Goal: Book appointment/travel/reservation

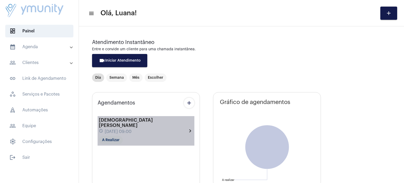
click at [106, 140] on mat-chip "A Realizar" at bounding box center [111, 140] width 24 height 8
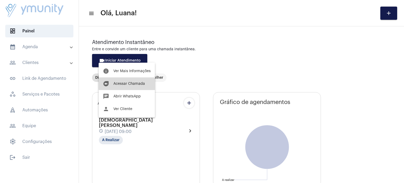
click at [133, 82] on span "Acessar Chamada" at bounding box center [129, 84] width 32 height 4
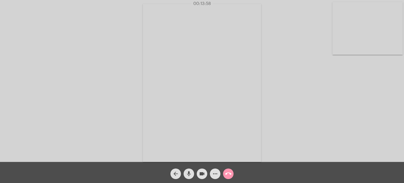
click at [298, 68] on div "Acessando Câmera e Microfone..." at bounding box center [202, 82] width 402 height 162
click at [286, 91] on div "Acessando Câmera e Microfone..." at bounding box center [202, 82] width 402 height 162
click at [226, 173] on mat-icon "call_end" at bounding box center [228, 173] width 6 height 6
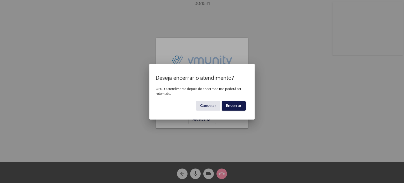
click at [230, 107] on span "Encerrar" at bounding box center [234, 106] width 16 height 4
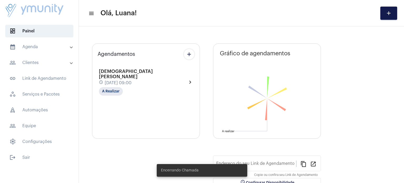
type input "[URL][DOMAIN_NAME]"
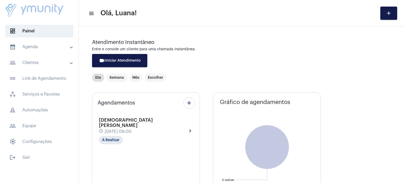
click at [36, 43] on mat-expansion-panel-header "calendar_month_outlined Agenda" at bounding box center [40, 46] width 75 height 13
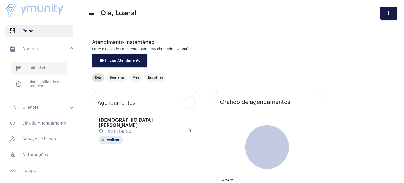
click at [42, 73] on span "calendar_month_outlined Calendário" at bounding box center [38, 68] width 55 height 13
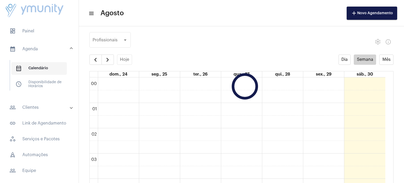
scroll to position [151, 0]
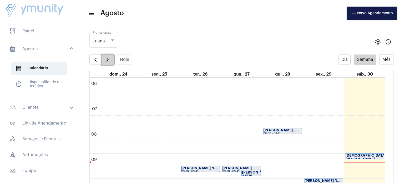
click at [110, 60] on span "button" at bounding box center [107, 59] width 6 height 6
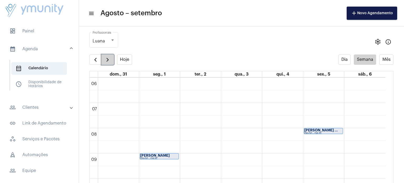
click at [110, 60] on span "button" at bounding box center [107, 59] width 6 height 6
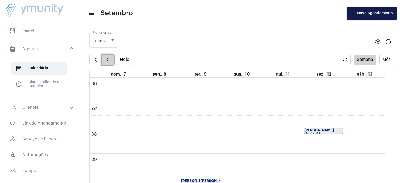
click at [110, 60] on span "button" at bounding box center [107, 59] width 6 height 6
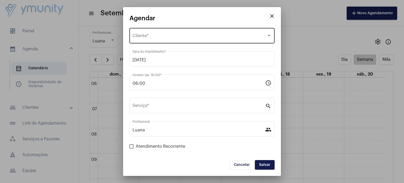
click at [163, 31] on div "Selecione o Cliente Cliente *" at bounding box center [201, 35] width 139 height 17
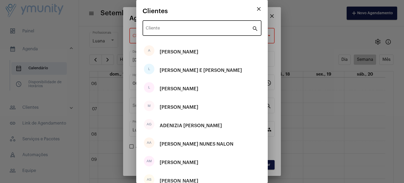
click at [178, 25] on div "Cliente" at bounding box center [199, 27] width 106 height 17
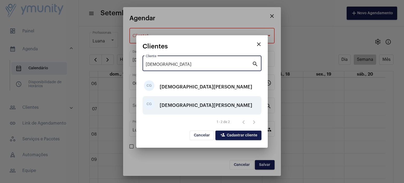
type input "[DEMOGRAPHIC_DATA]"
click at [198, 106] on div "[DEMOGRAPHIC_DATA][PERSON_NAME]" at bounding box center [205, 105] width 92 height 16
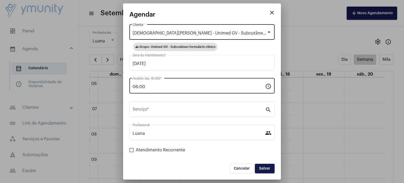
click at [176, 85] on input "06:00" at bounding box center [198, 86] width 132 height 5
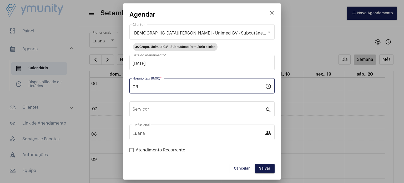
type input "0"
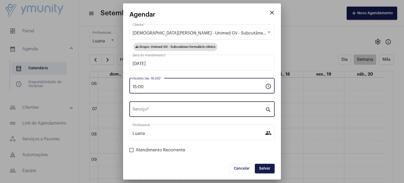
type input "15:00"
click at [156, 111] on input "Serviço *" at bounding box center [198, 110] width 132 height 5
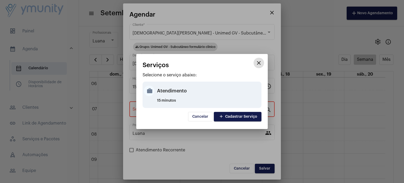
click at [168, 88] on div "Atendimento" at bounding box center [208, 91] width 103 height 16
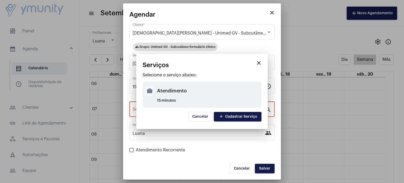
type input "Atendimento"
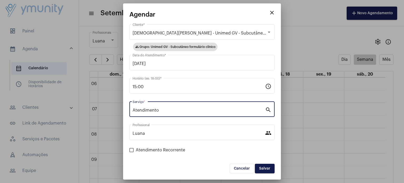
click at [266, 167] on span "Salvar" at bounding box center [264, 168] width 11 height 4
